Goal: Book appointment/travel/reservation

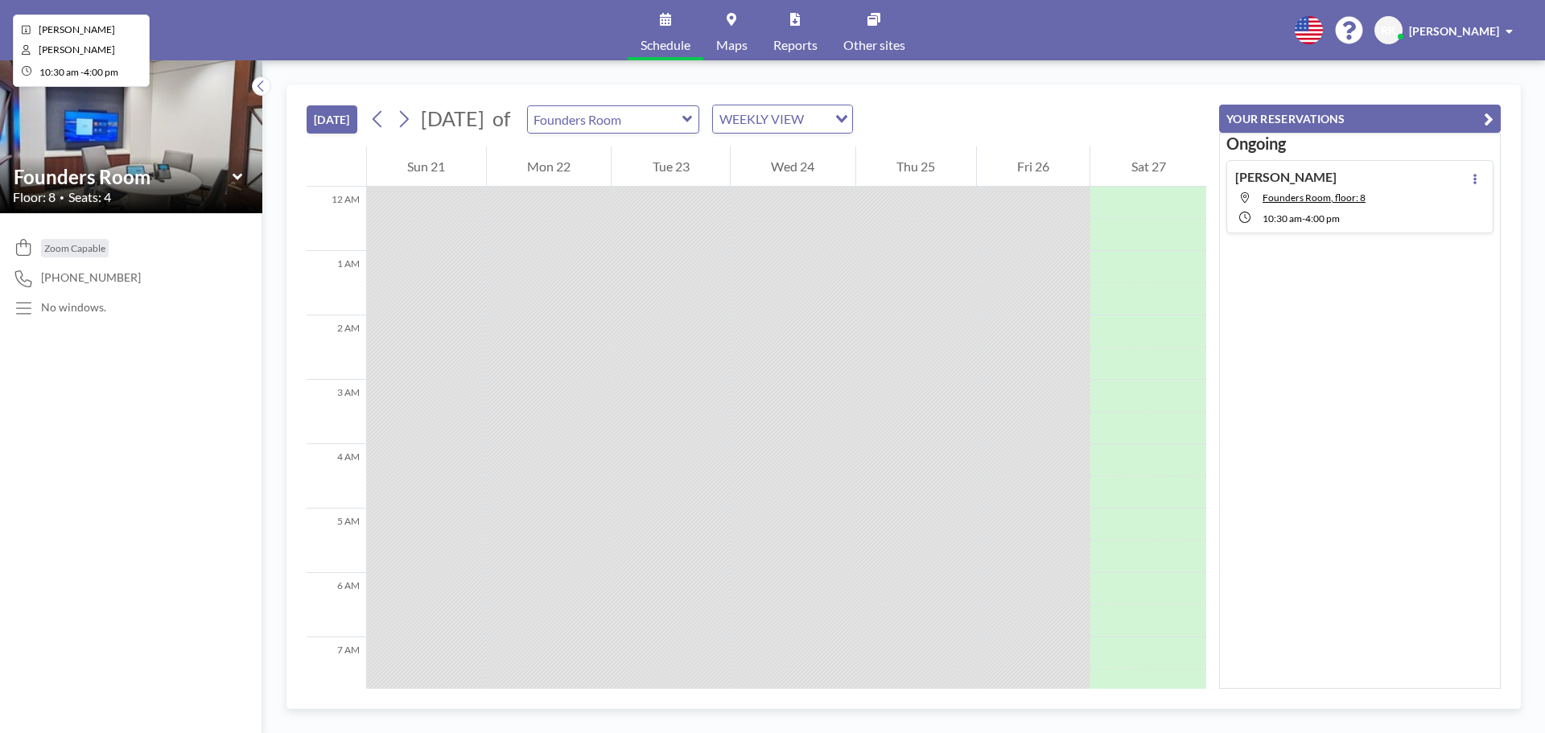
scroll to position [740, 0]
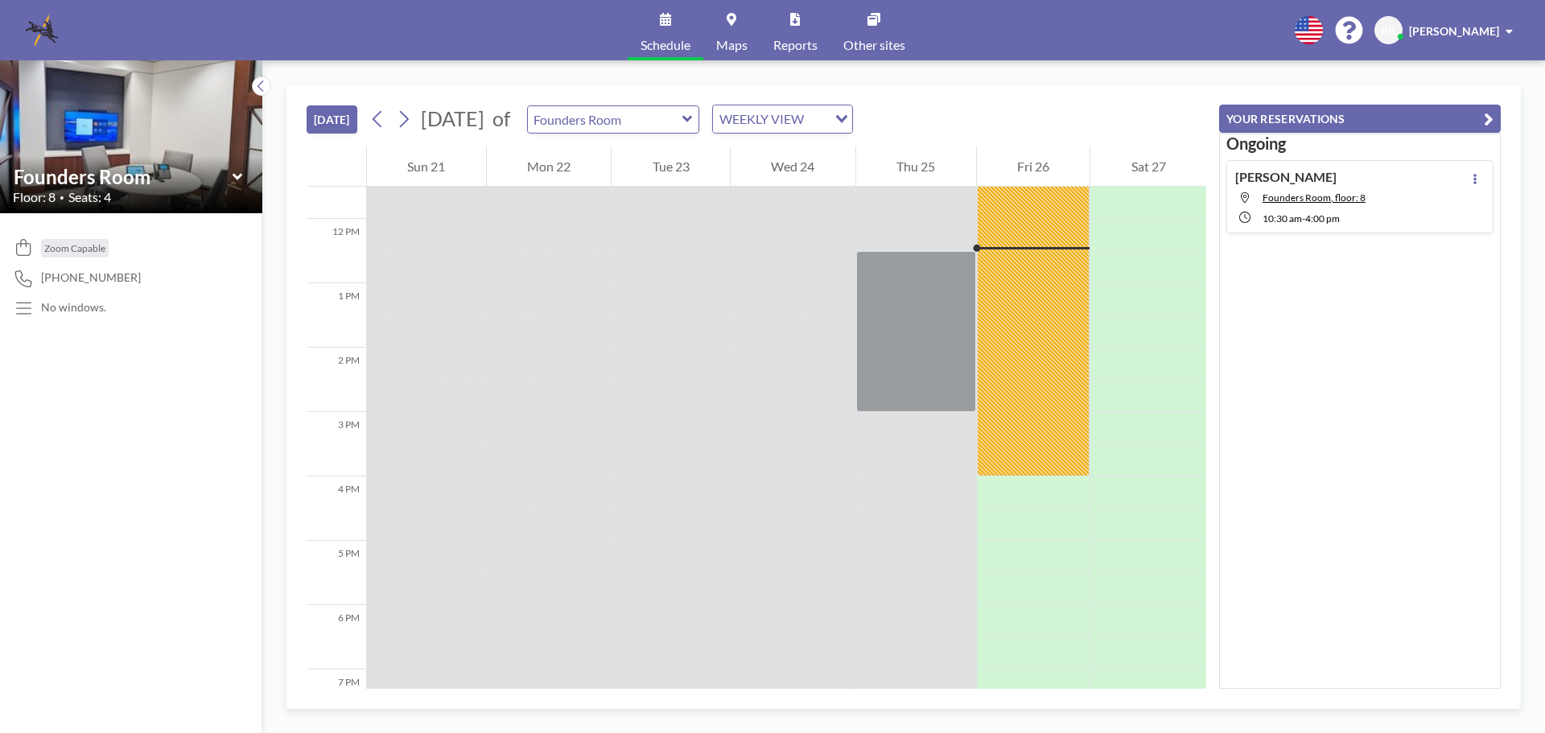
click at [1011, 162] on div "Fri 26" at bounding box center [1033, 166] width 113 height 40
click at [1014, 541] on div at bounding box center [1033, 557] width 113 height 32
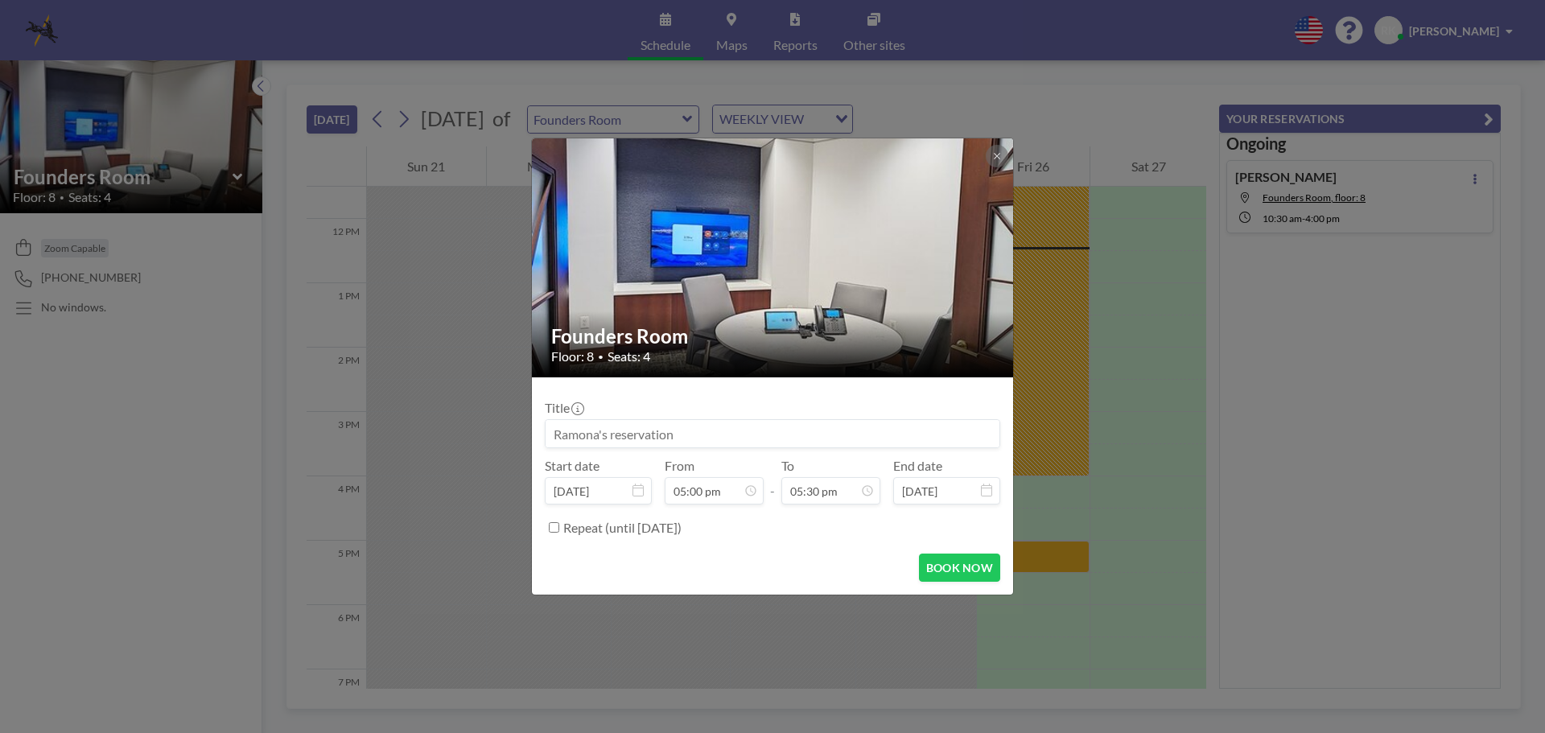
click at [1015, 540] on div "Founders Room Floor: 8 • Seats: 4 Title Start date [DATE] From 05:00 pm - To 05…" at bounding box center [772, 366] width 1545 height 733
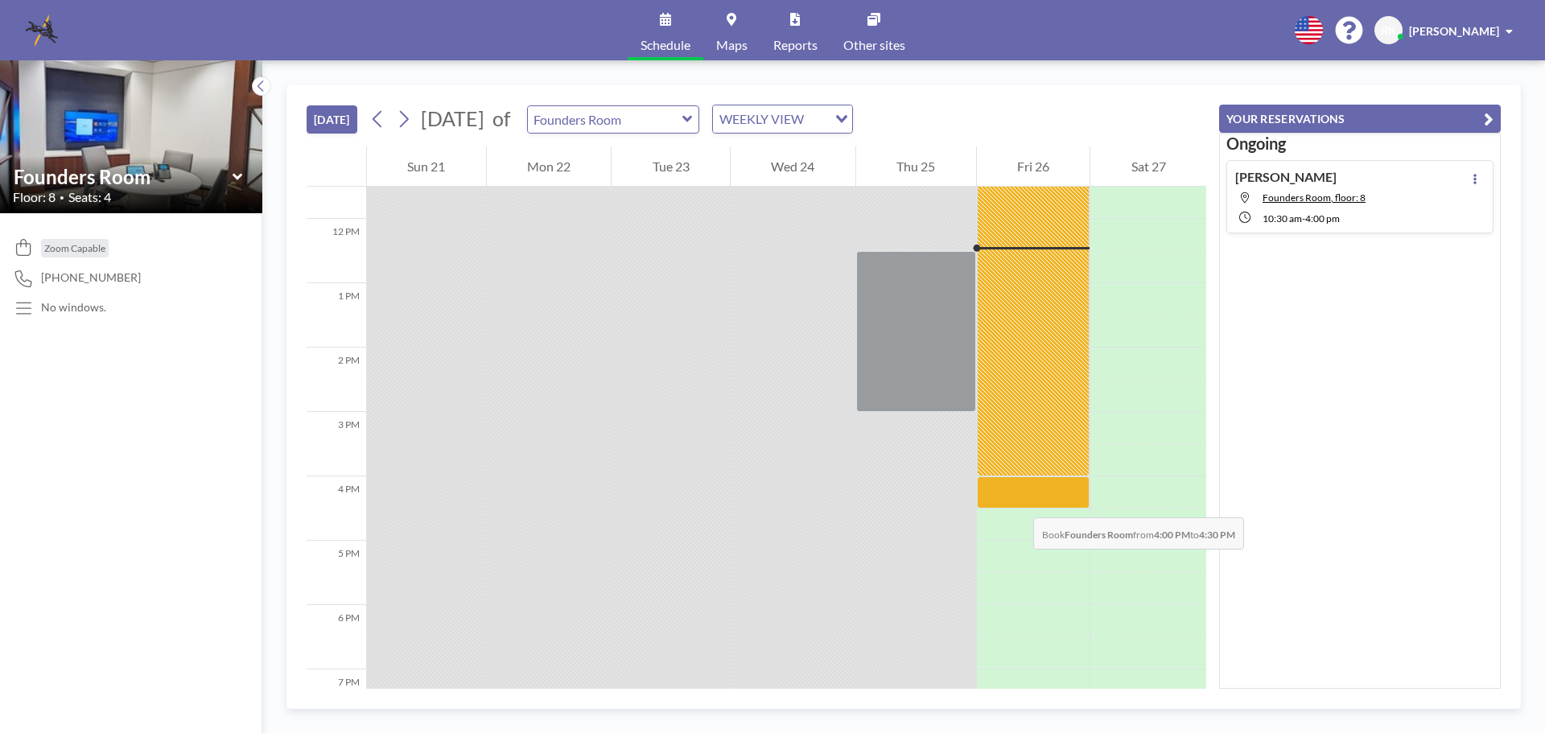
click at [1017, 501] on div at bounding box center [1033, 492] width 113 height 32
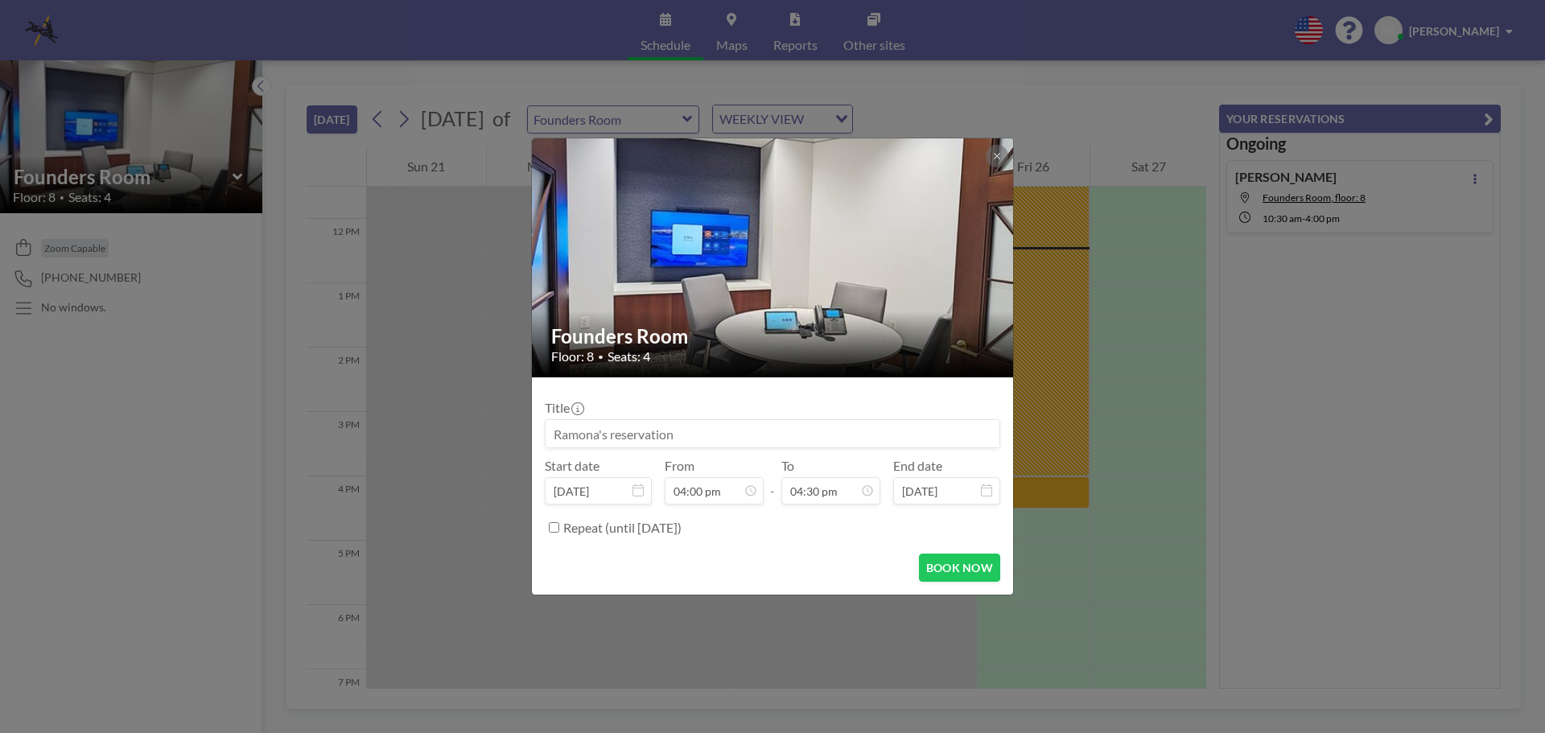
click at [740, 430] on input at bounding box center [773, 433] width 454 height 27
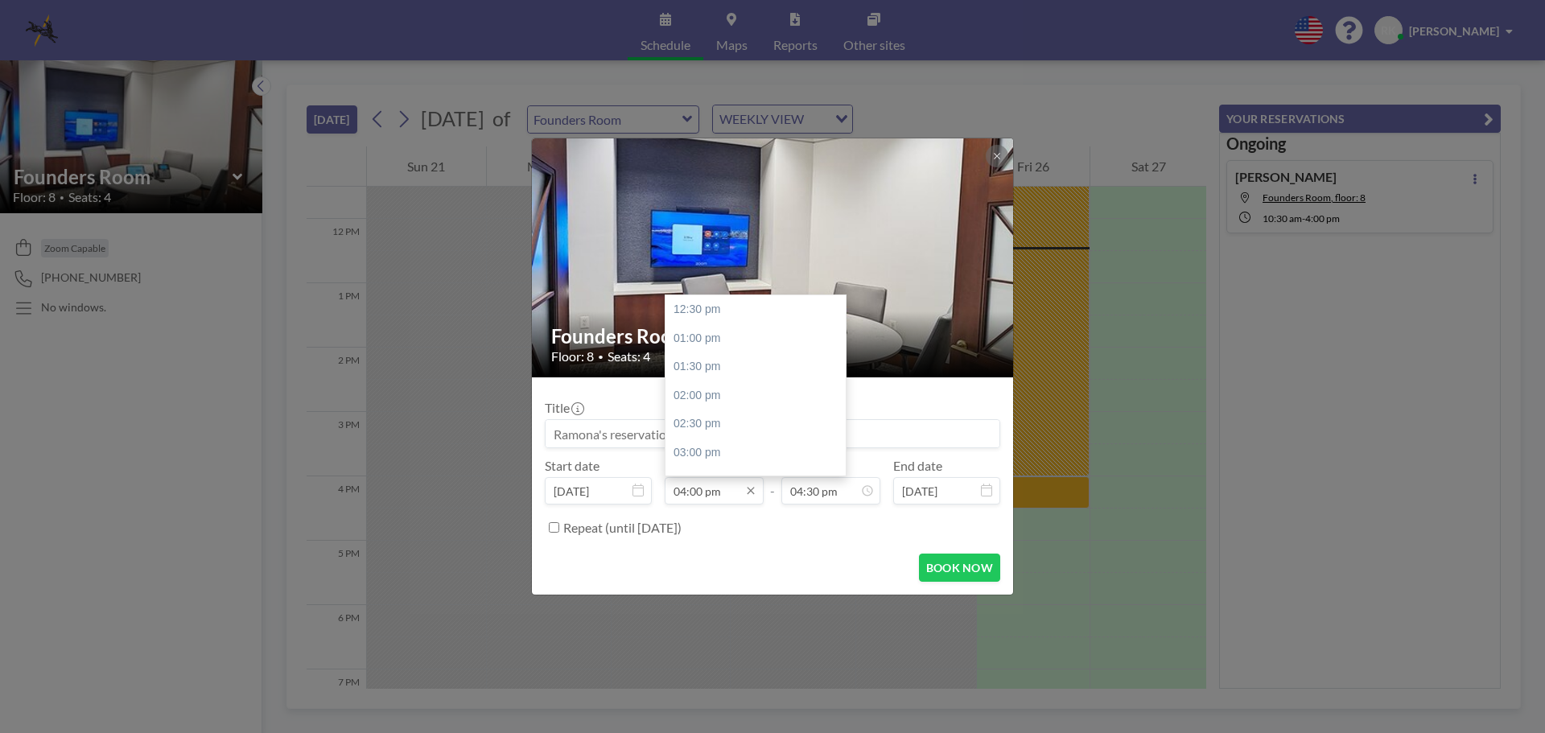
scroll to position [200, 0]
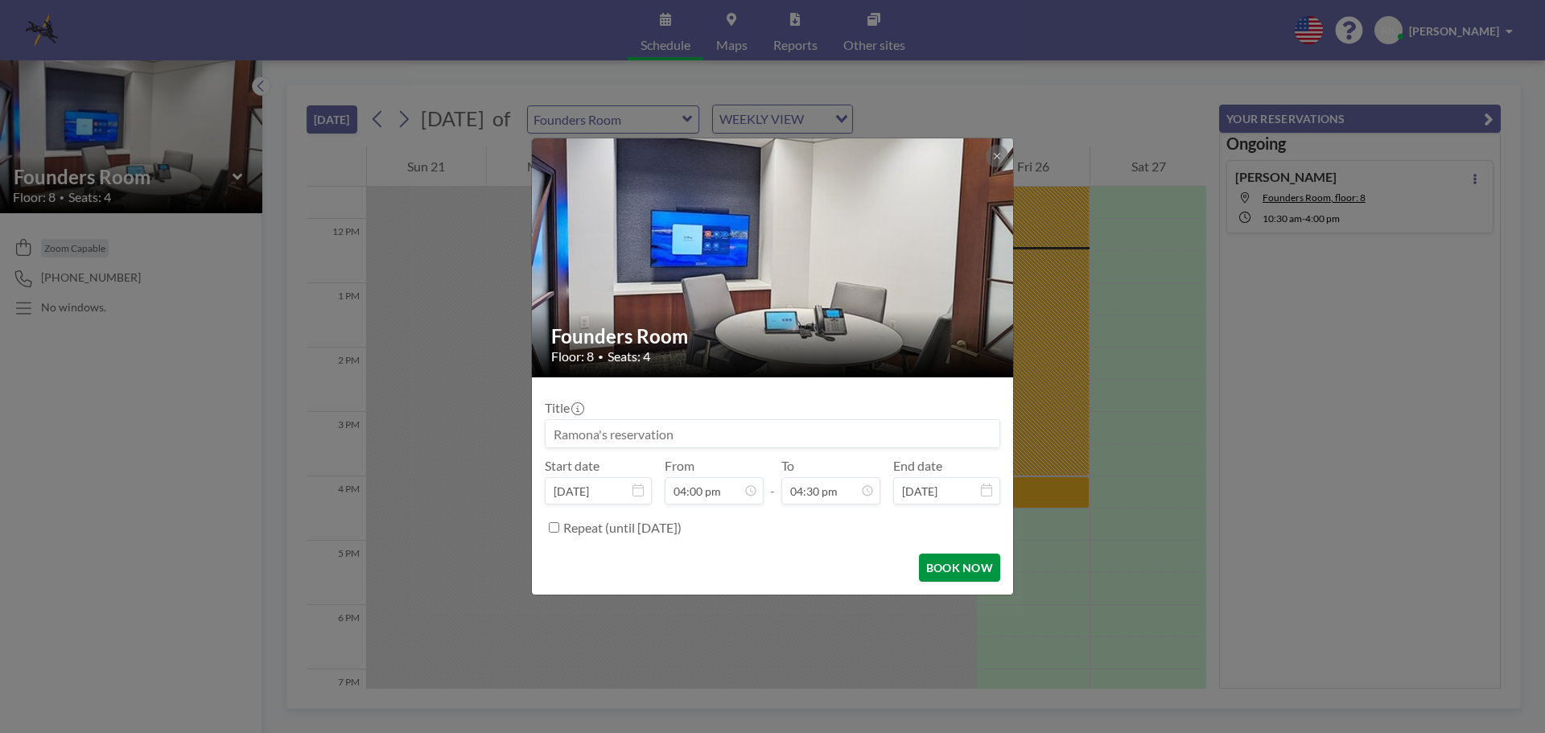
click at [951, 567] on button "BOOK NOW" at bounding box center [959, 568] width 81 height 28
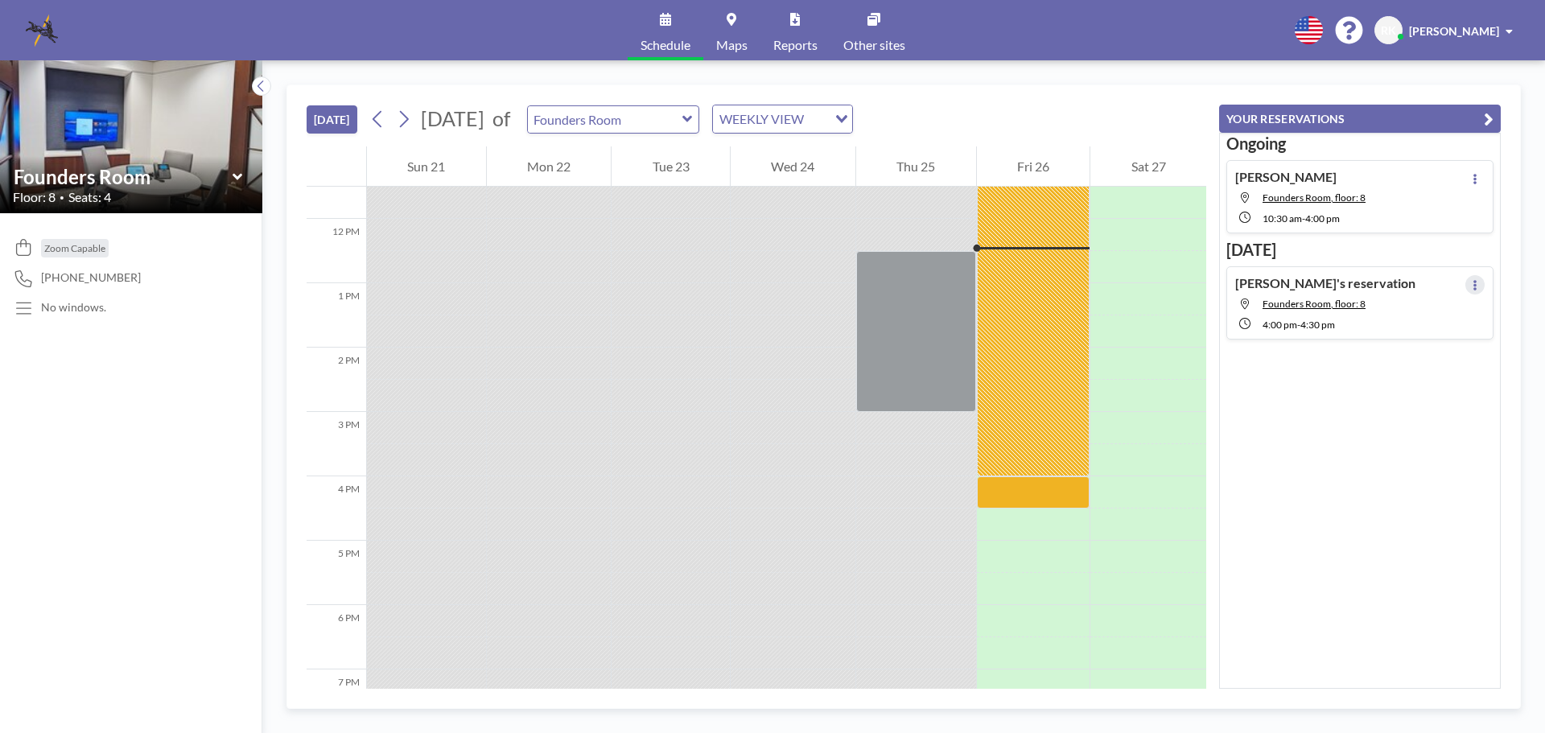
click at [1465, 279] on button at bounding box center [1474, 284] width 19 height 19
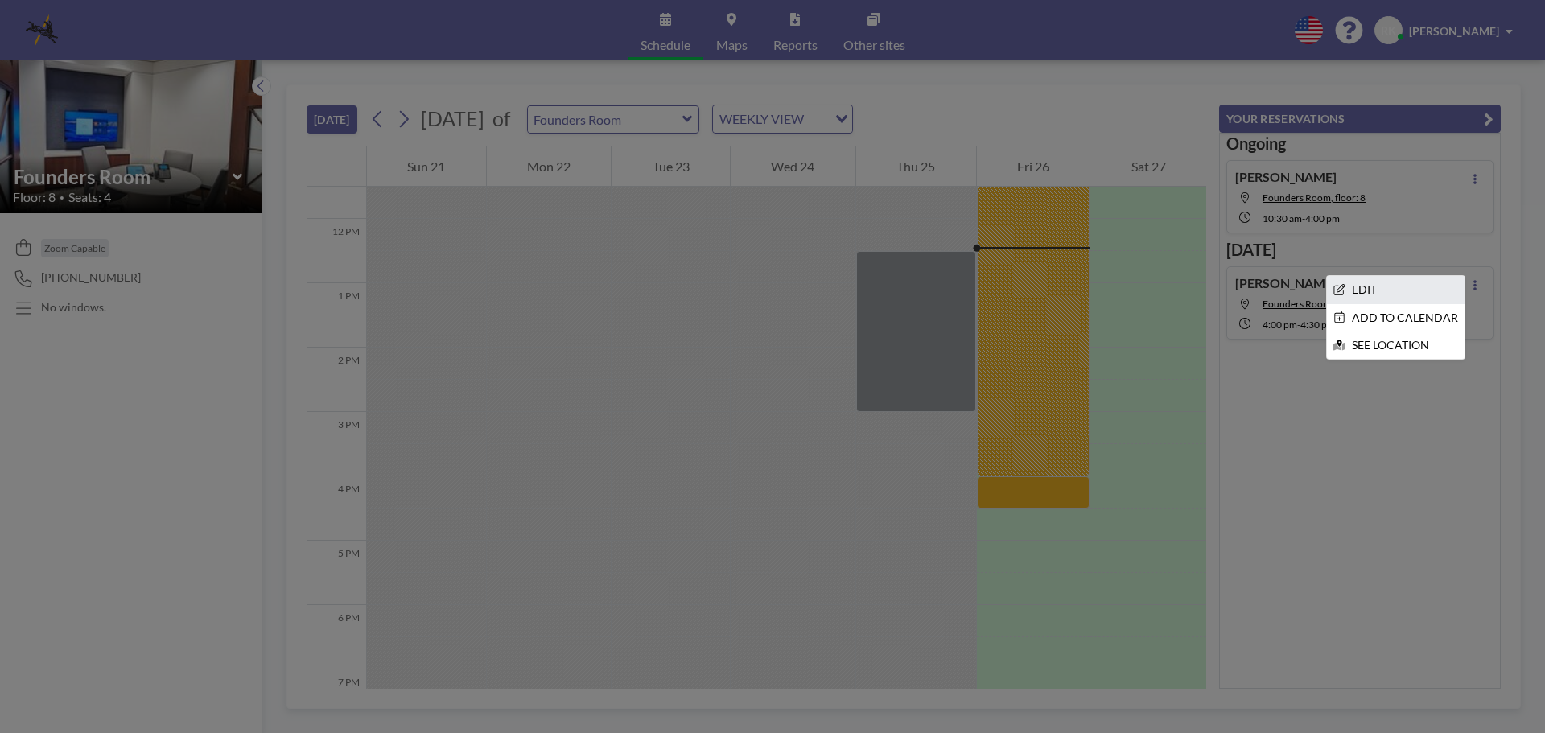
click at [1373, 280] on li "EDIT" at bounding box center [1396, 289] width 138 height 27
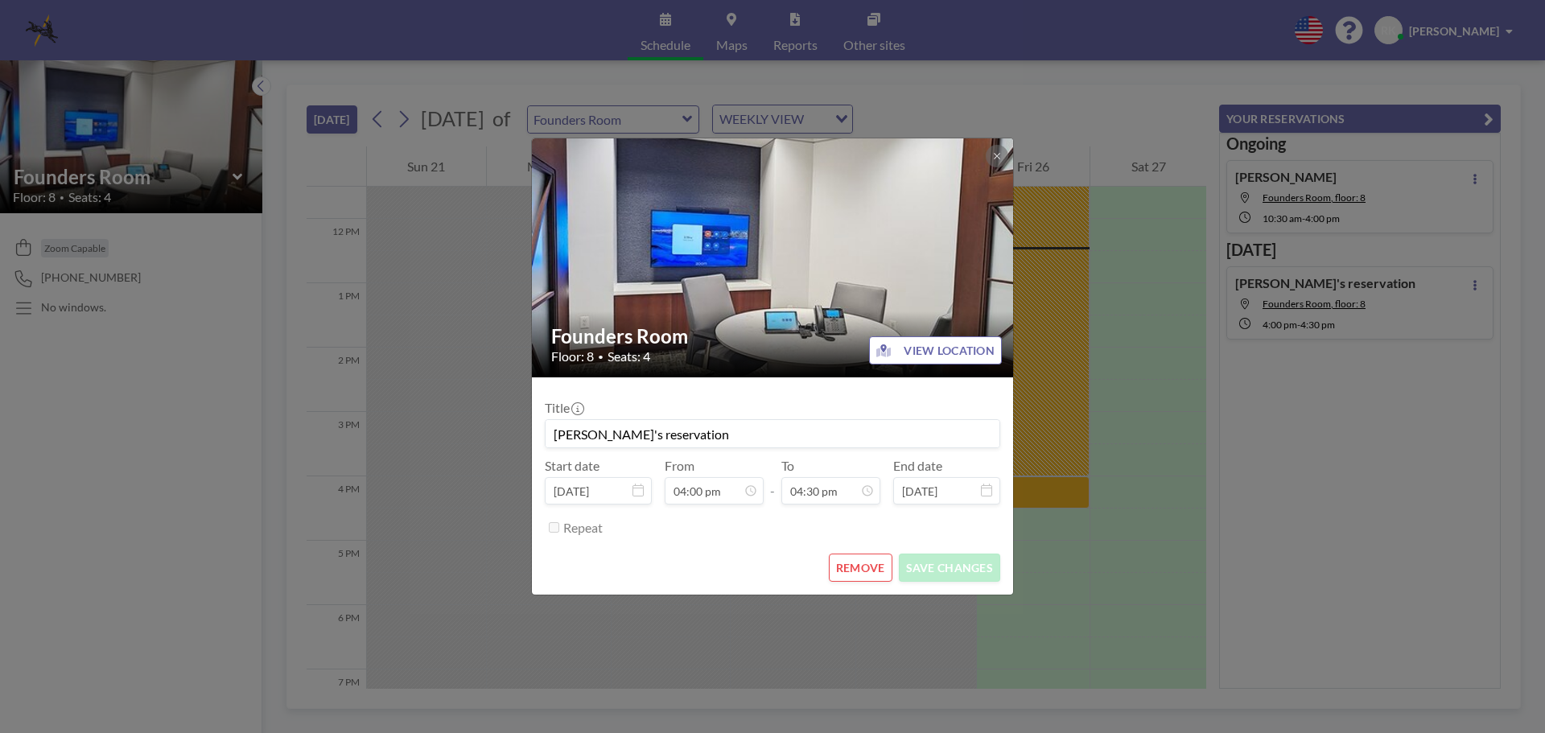
click at [859, 561] on button "REMOVE" at bounding box center [861, 568] width 64 height 28
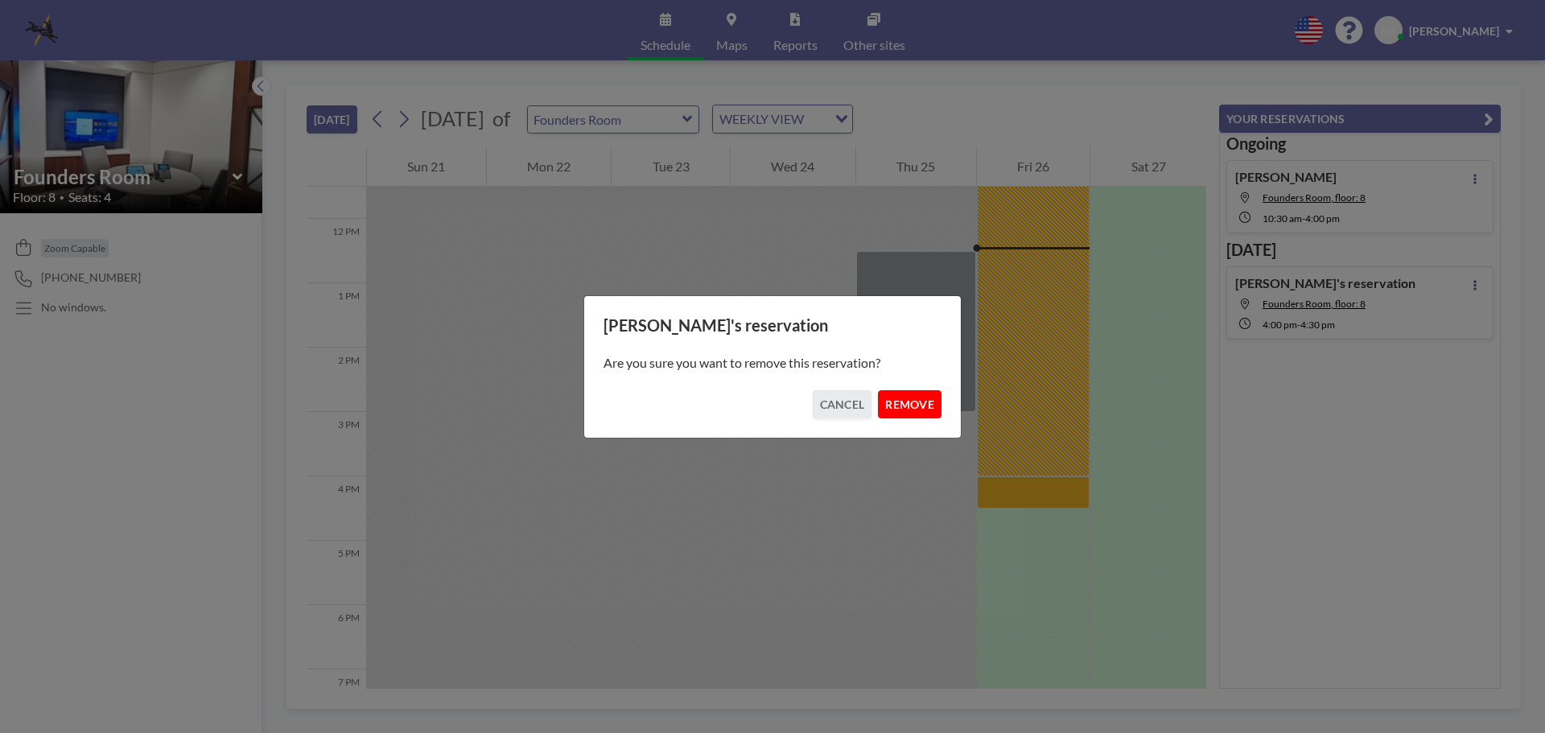
click at [909, 397] on button "REMOVE" at bounding box center [910, 404] width 64 height 28
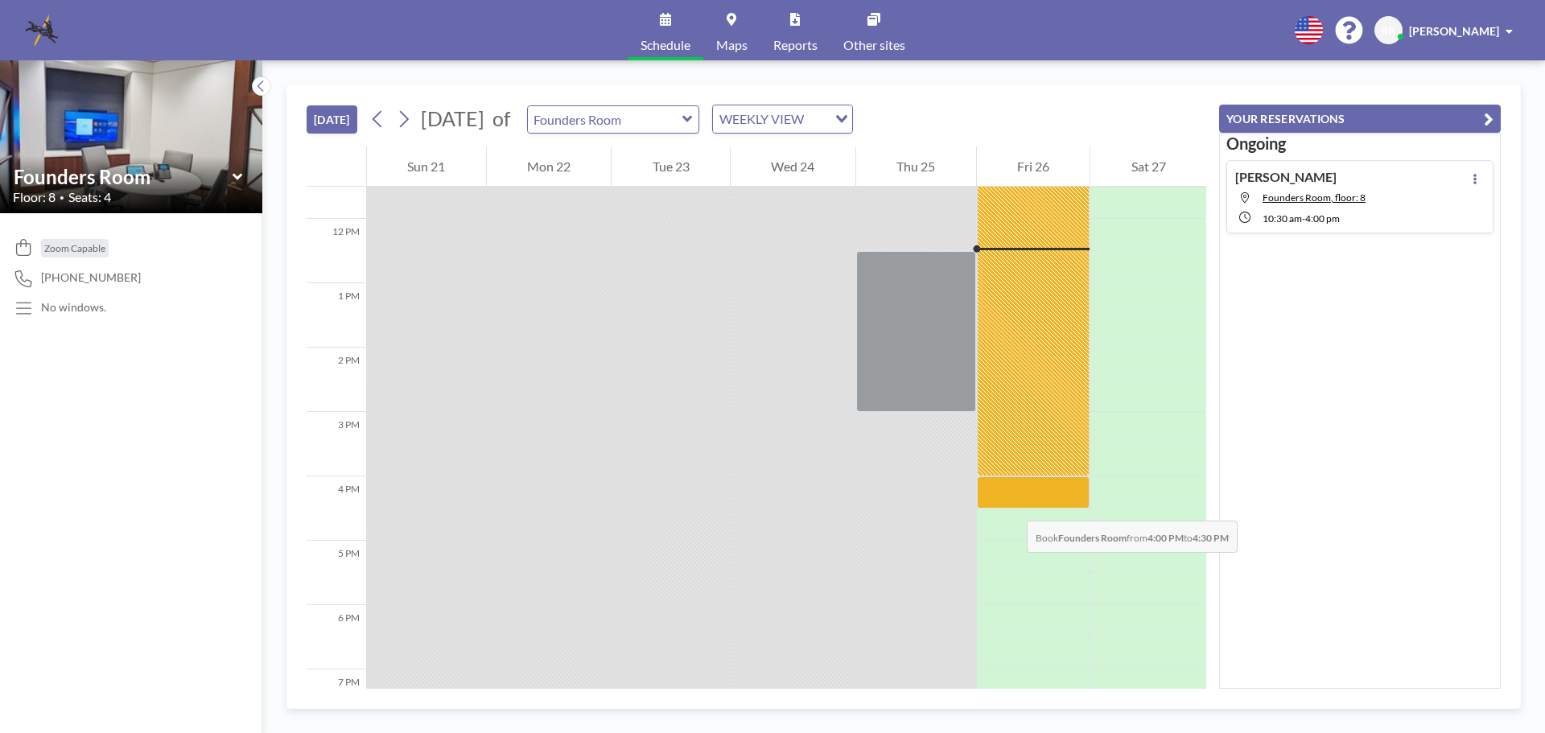
click at [1011, 504] on div at bounding box center [1033, 492] width 113 height 32
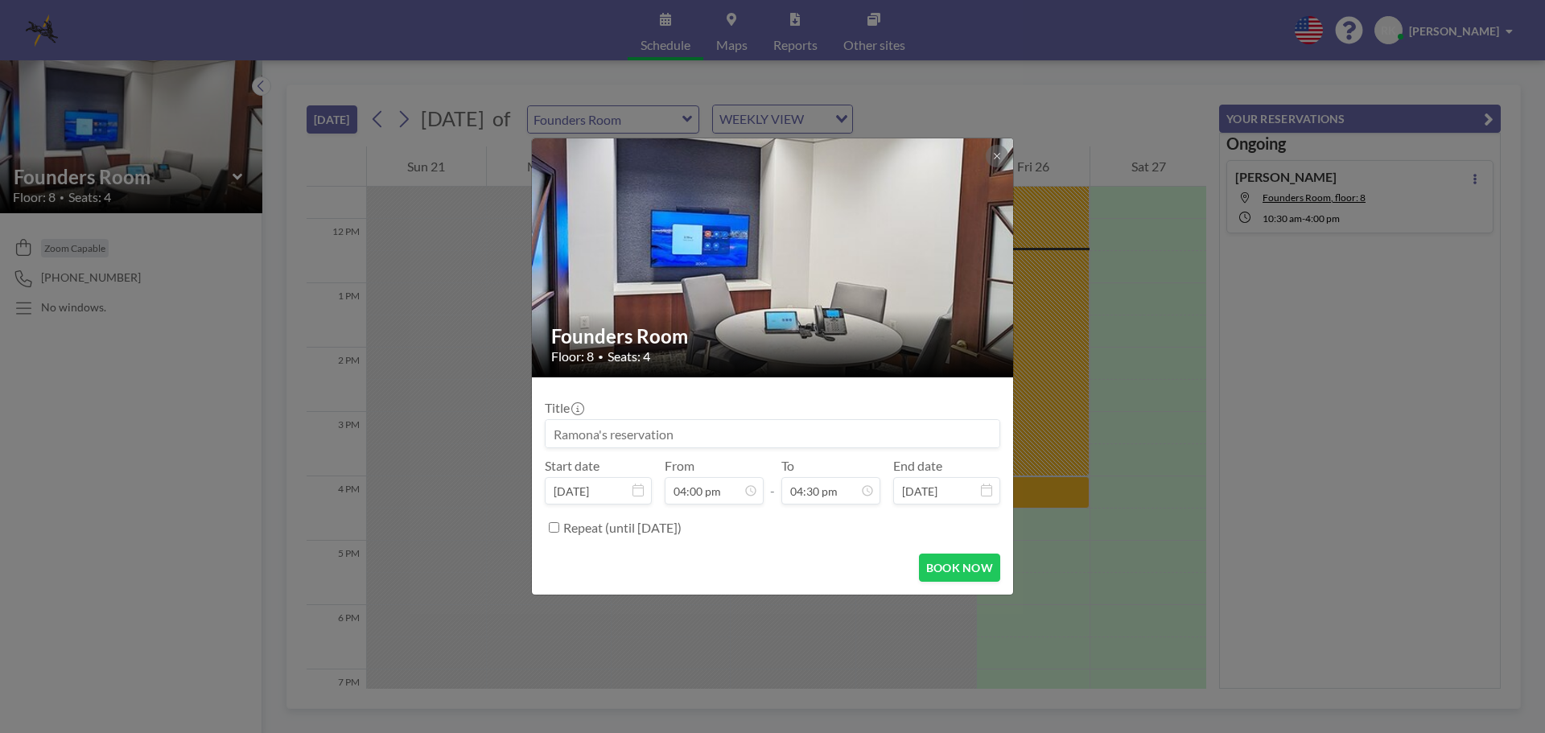
click at [1103, 112] on div "Founders Room Floor: 8 • Seats: 4 Title Start date [DATE] From 04:00 pm - To 04…" at bounding box center [772, 366] width 1545 height 733
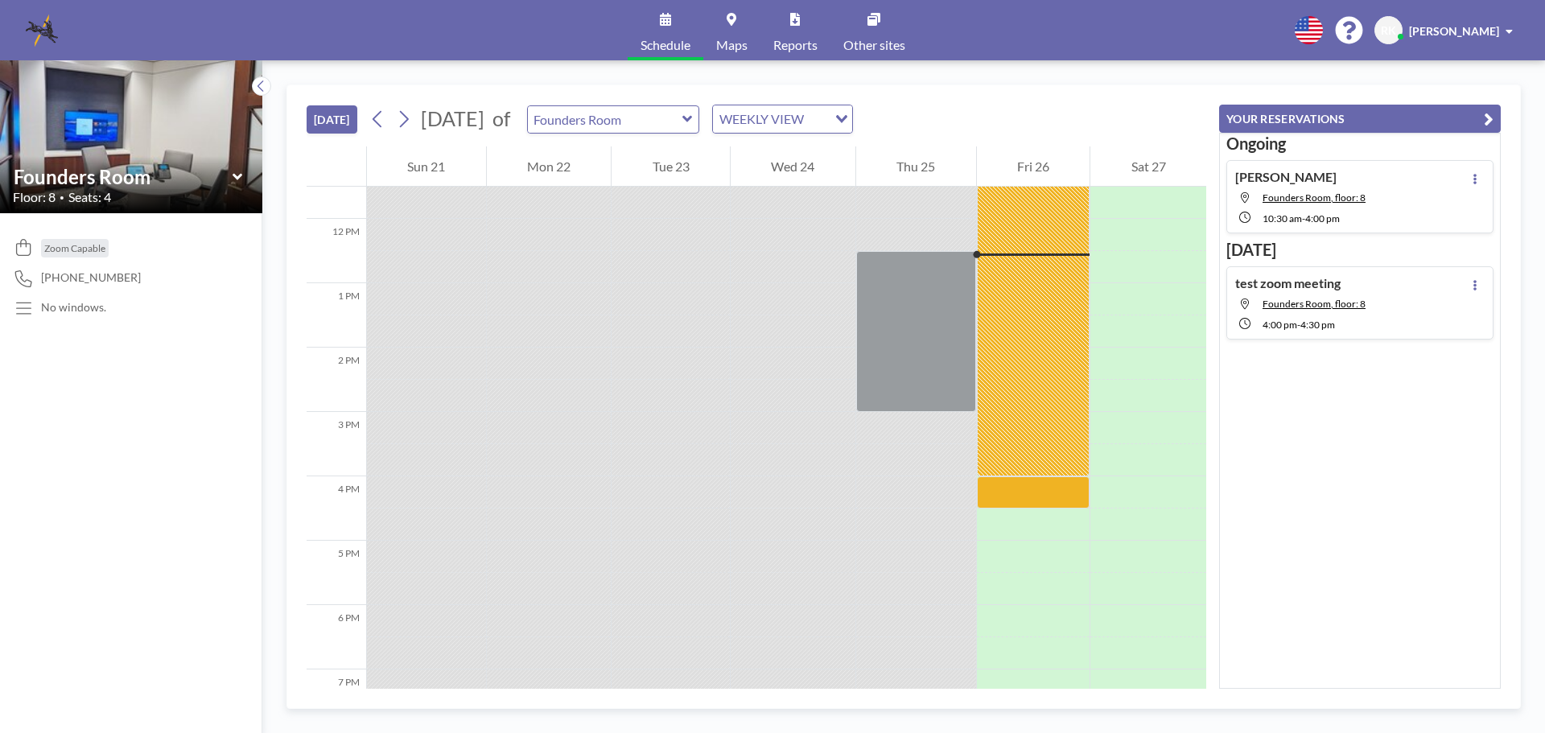
click at [1210, 39] on div "Schedule Maps Reports Other sites English Polski 日本語 Española RK [PERSON_NAME]" at bounding box center [772, 30] width 1545 height 60
drag, startPoint x: 204, startPoint y: 375, endPoint x: 208, endPoint y: 395, distance: 20.4
click at [203, 376] on div "Zoom Capable [PHONE_NUMBER] No windows." at bounding box center [131, 473] width 262 height 520
click at [1496, 28] on span "[PERSON_NAME]" at bounding box center [1454, 31] width 90 height 14
click at [1468, 105] on span "Log out" at bounding box center [1464, 109] width 37 height 16
